Goal: Transaction & Acquisition: Purchase product/service

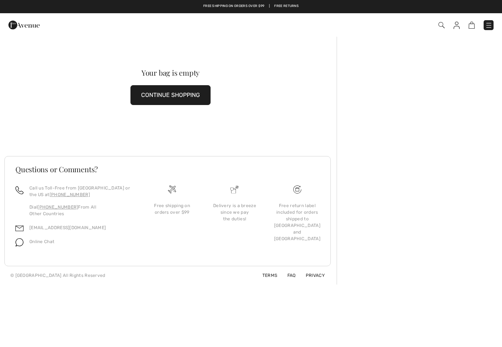
click at [201, 93] on button "CONTINUE SHOPPING" at bounding box center [170, 95] width 80 height 20
click at [200, 93] on button "CONTINUE SHOPPING" at bounding box center [170, 95] width 80 height 20
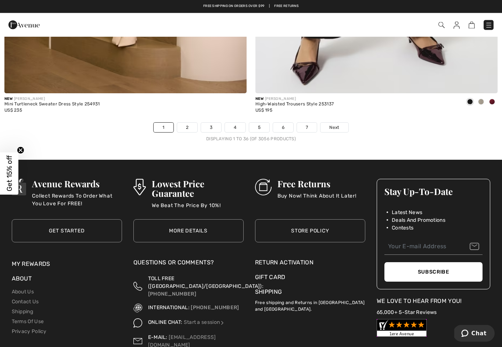
scroll to position [7181, 0]
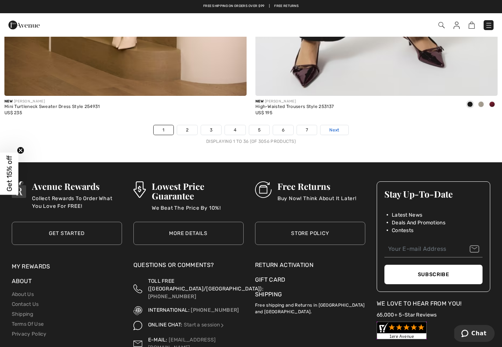
click at [339, 127] on span "Next" at bounding box center [334, 130] width 10 height 7
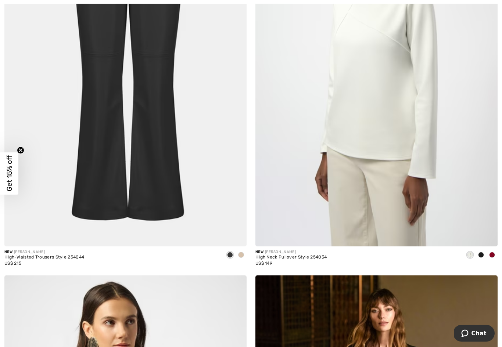
scroll to position [602, 0]
click at [245, 257] on div at bounding box center [241, 256] width 11 height 12
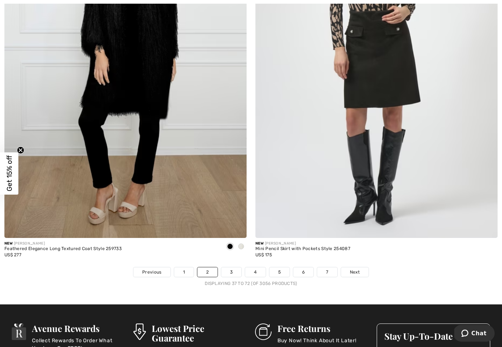
scroll to position [7039, 0]
click at [358, 269] on span "Next" at bounding box center [355, 272] width 10 height 7
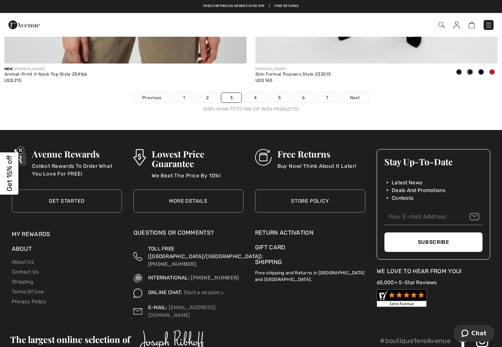
scroll to position [7209, 0]
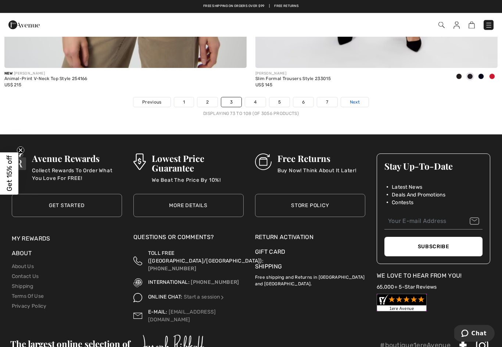
click at [363, 98] on link "Next" at bounding box center [355, 103] width 28 height 10
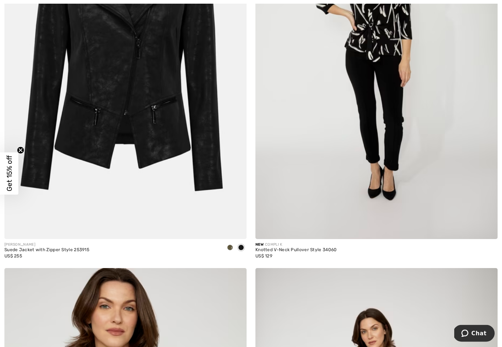
scroll to position [4216, 0]
click at [247, 242] on div "JOSEPH RIBKOFF Suede Jacket with Zipper Style 253915 US$ 255" at bounding box center [125, 72] width 251 height 392
click at [244, 245] on span at bounding box center [241, 248] width 6 height 6
click at [234, 242] on div at bounding box center [230, 248] width 11 height 12
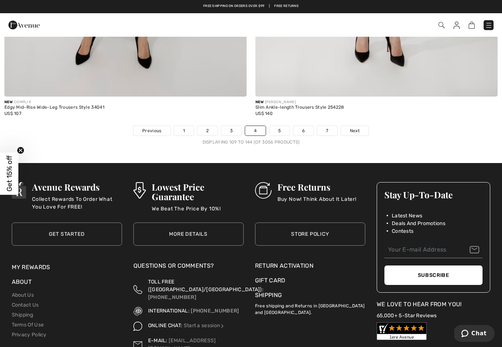
scroll to position [7180, 0]
click at [356, 128] on span "Next" at bounding box center [355, 131] width 10 height 7
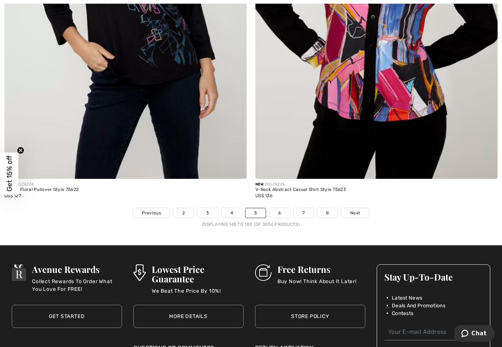
scroll to position [7098, 0]
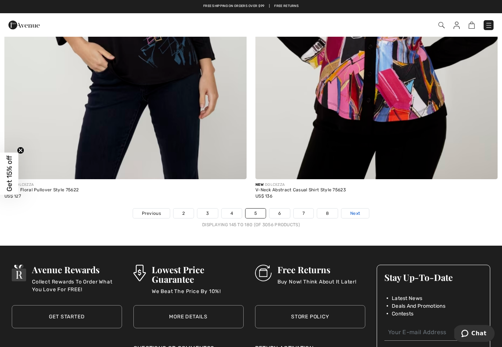
click at [358, 210] on span "Next" at bounding box center [355, 213] width 10 height 7
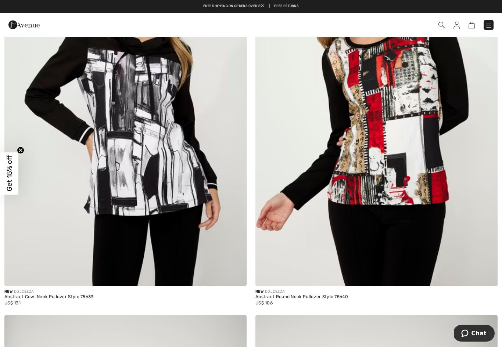
scroll to position [563, 0]
click at [443, 28] on img at bounding box center [441, 25] width 6 height 6
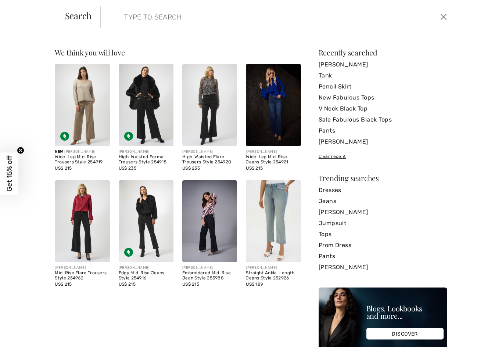
click at [143, 18] on input "search" at bounding box center [238, 17] width 240 height 22
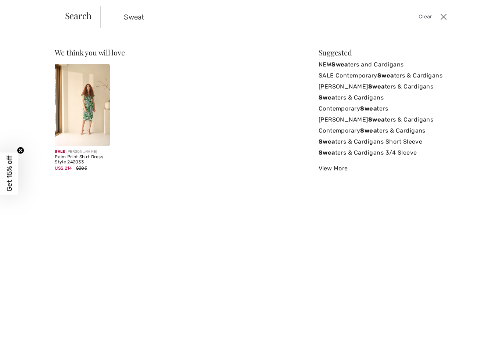
scroll to position [0, 0]
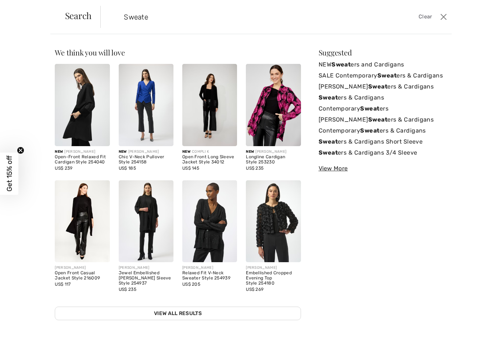
type input "Sweater"
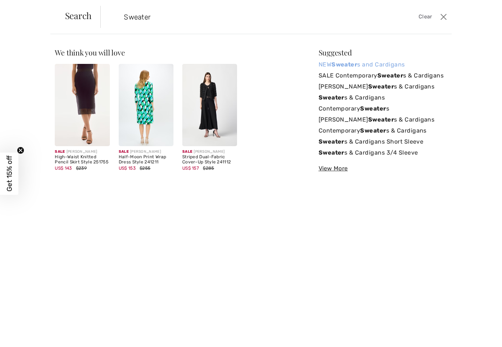
click at [396, 63] on link "NEW Sweater s and Cardigans" at bounding box center [383, 64] width 129 height 11
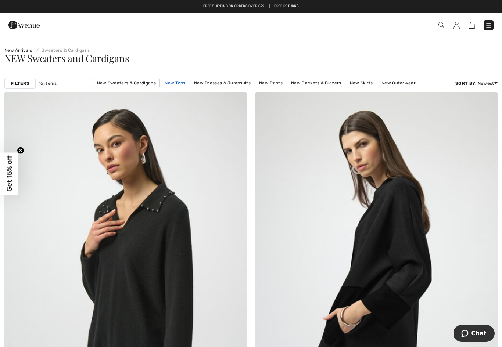
click at [178, 80] on link "New Tops" at bounding box center [175, 83] width 28 height 10
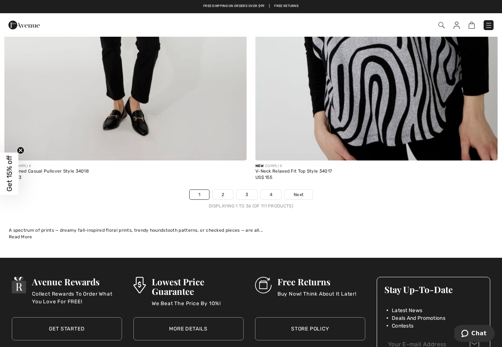
scroll to position [7114, 0]
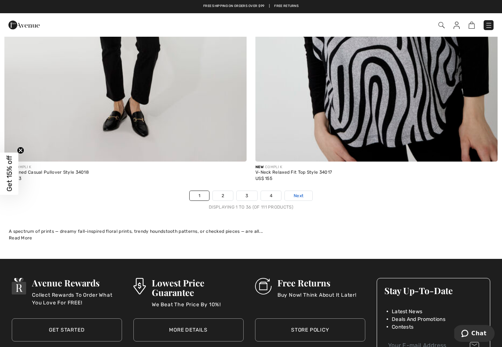
click at [307, 191] on link "Next" at bounding box center [299, 196] width 28 height 10
click at [302, 193] on span "Next" at bounding box center [299, 196] width 10 height 7
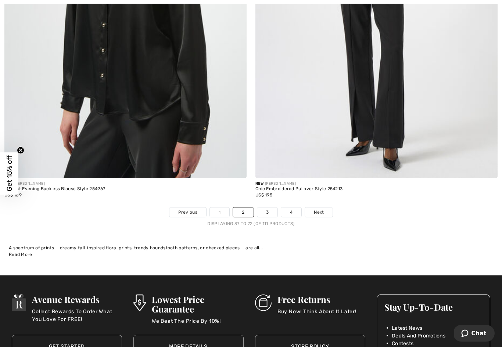
scroll to position [7105, 0]
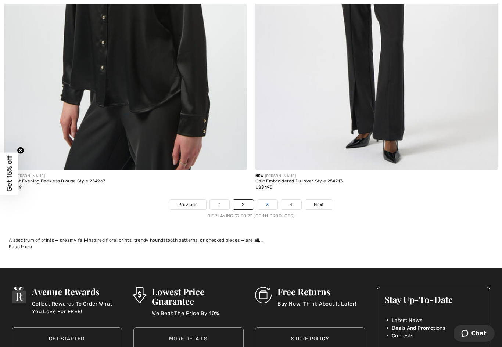
click at [266, 200] on link "3" at bounding box center [267, 205] width 20 height 10
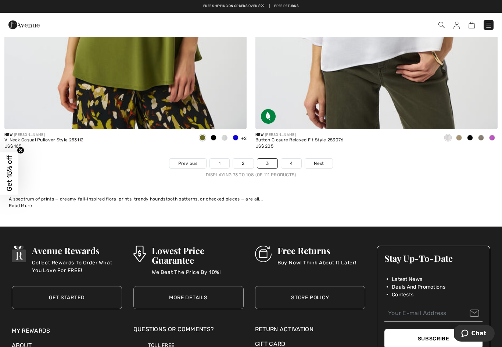
scroll to position [7146, 0]
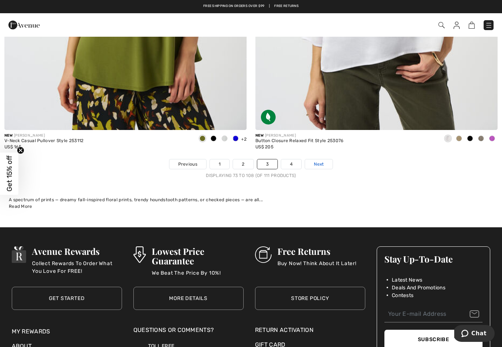
click at [329, 160] on link "Next" at bounding box center [319, 164] width 28 height 10
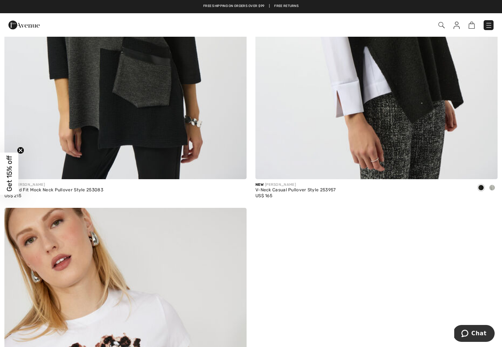
scroll to position [276, 0]
